Goal: Information Seeking & Learning: Learn about a topic

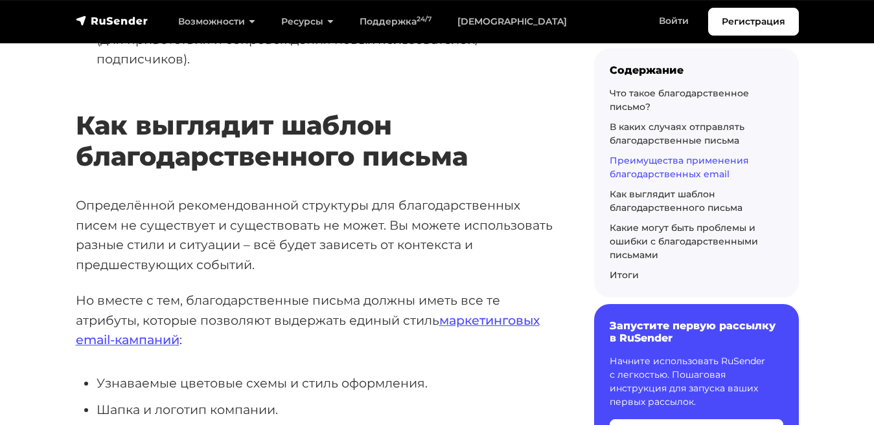
scroll to position [6921, 0]
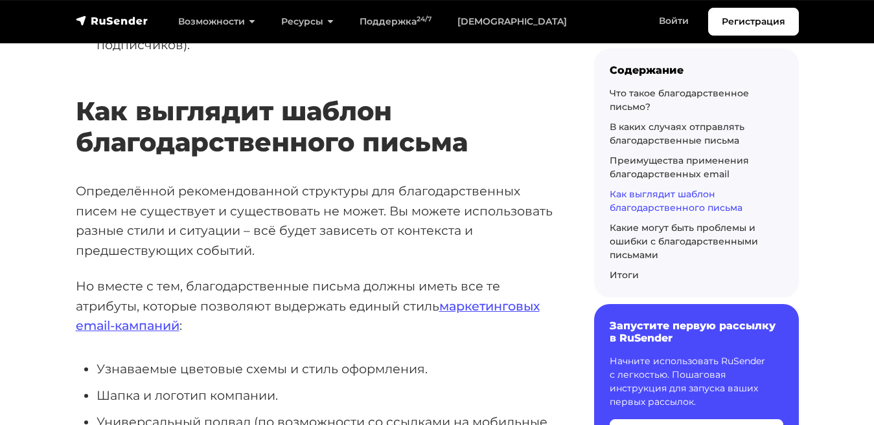
click at [174, 276] on p "Но вместе с тем, благодарственные письма должны иметь все те атрибуты, которые …" at bounding box center [314, 306] width 477 height 60
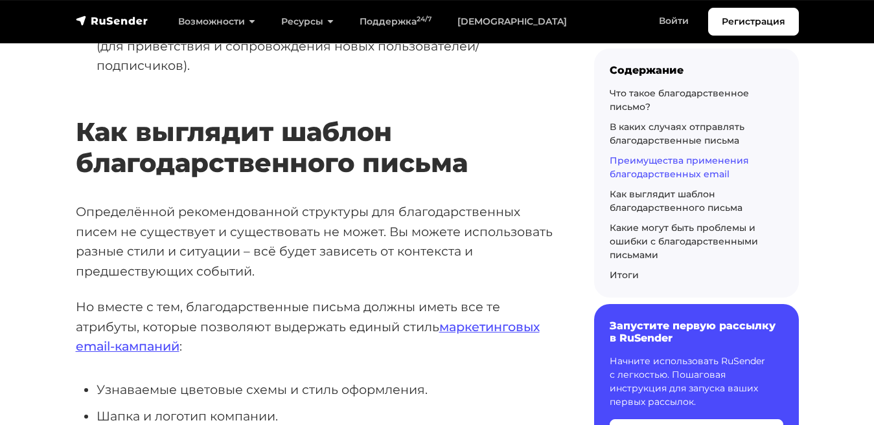
click at [185, 297] on p "Но вместе с тем, благодарственные письма должны иметь все те атрибуты, которые …" at bounding box center [314, 327] width 477 height 60
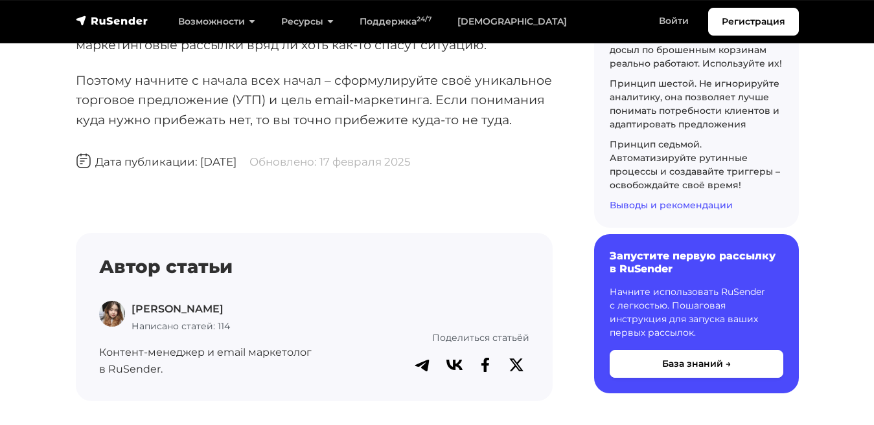
scroll to position [7718, 0]
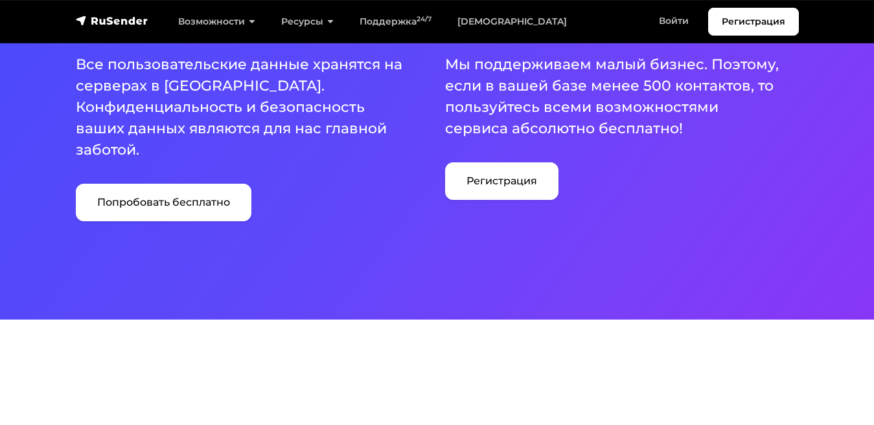
scroll to position [885, 0]
